Goal: Task Accomplishment & Management: Manage account settings

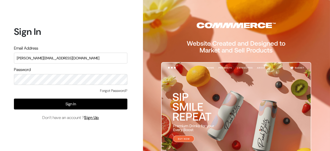
type input "[PERSON_NAME][EMAIL_ADDRESS][DOMAIN_NAME]"
click at [66, 78] on div "Password" at bounding box center [70, 75] width 113 height 18
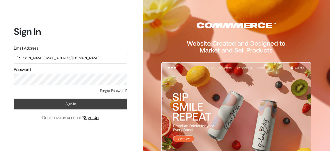
click at [72, 102] on button "Sign In" at bounding box center [70, 103] width 113 height 11
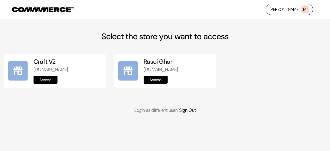
click at [157, 80] on link "Access" at bounding box center [155, 79] width 24 height 8
